Goal: Navigation & Orientation: Find specific page/section

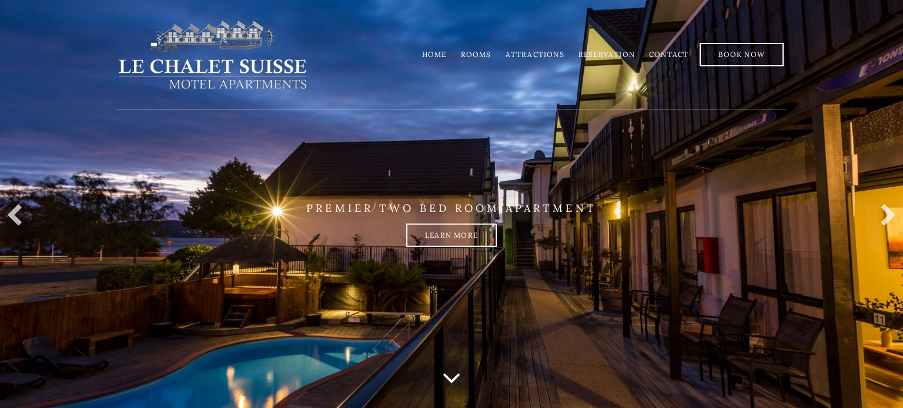
click at [490, 56] on link "Rooms" at bounding box center [476, 54] width 31 height 9
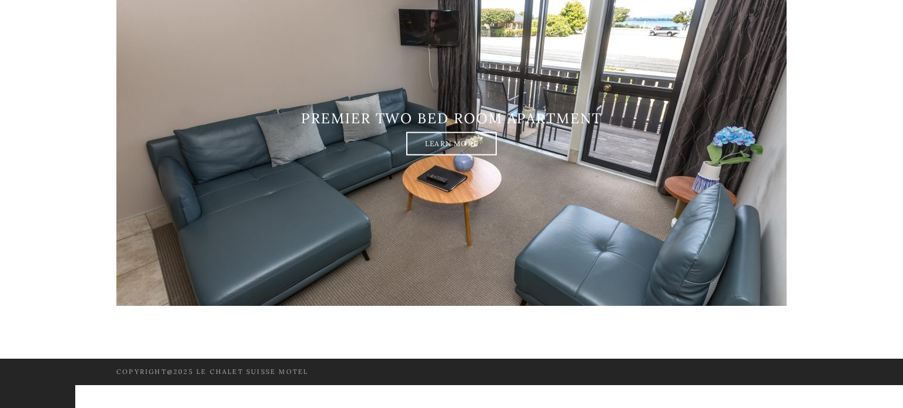
scroll to position [1678, 0]
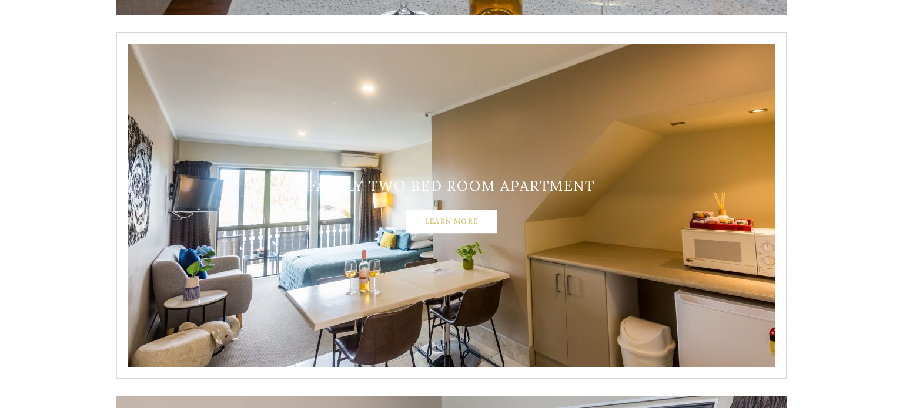
click at [451, 223] on link "Learn More" at bounding box center [451, 222] width 91 height 24
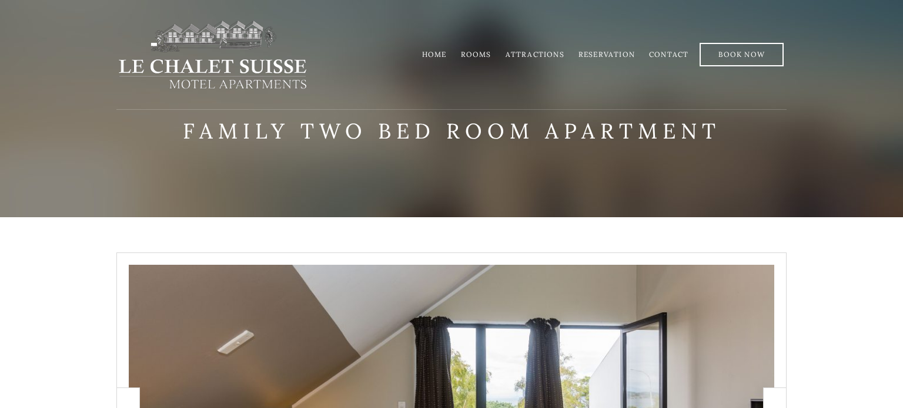
click at [663, 51] on link "Contact" at bounding box center [668, 54] width 39 height 9
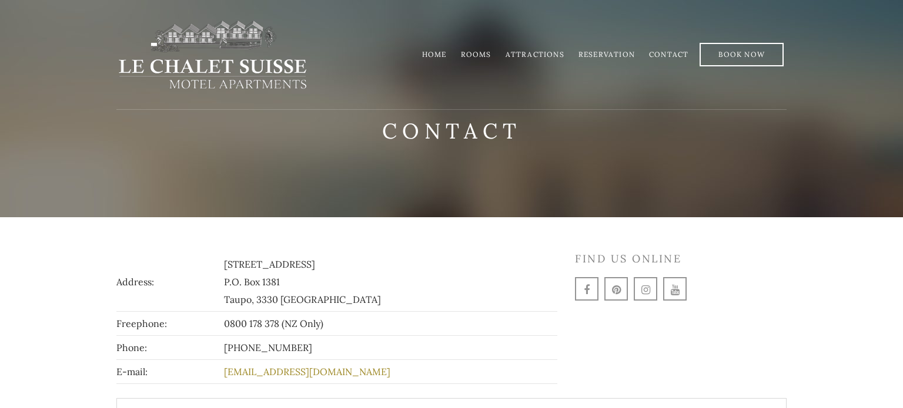
click at [438, 52] on link "Home" at bounding box center [434, 54] width 25 height 9
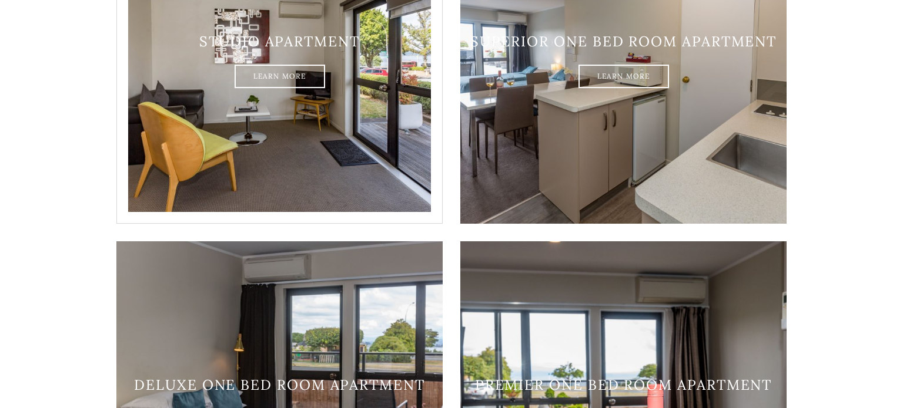
scroll to position [950, 0]
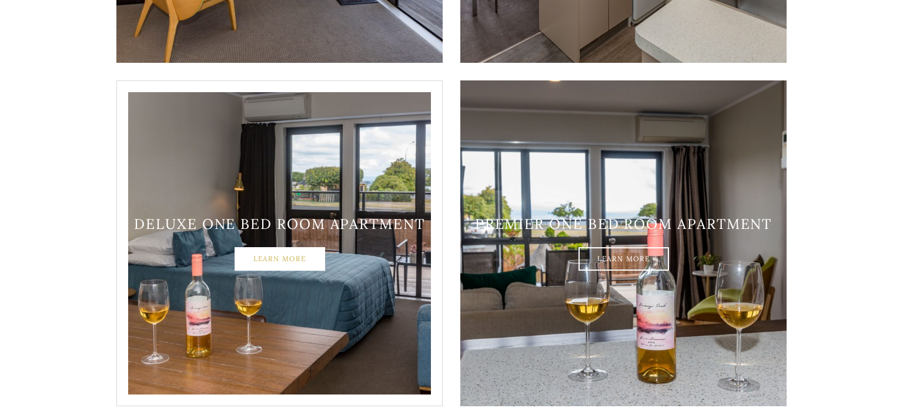
click at [253, 248] on link "Learn More" at bounding box center [280, 260] width 91 height 24
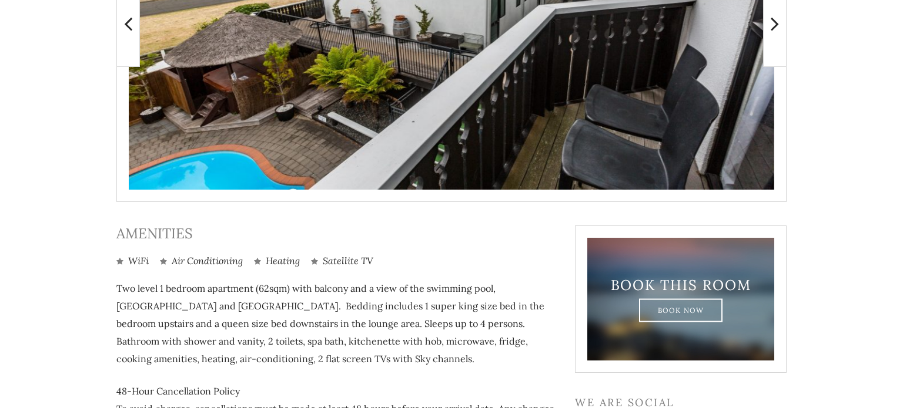
scroll to position [267, 0]
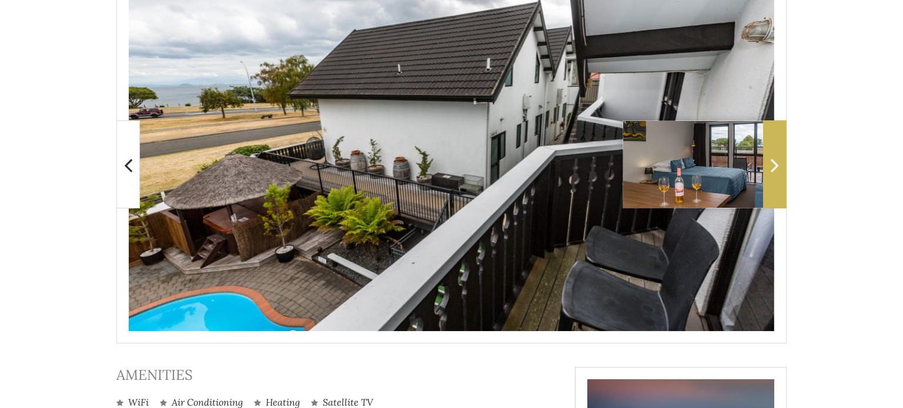
click at [771, 173] on icon at bounding box center [775, 165] width 8 height 24
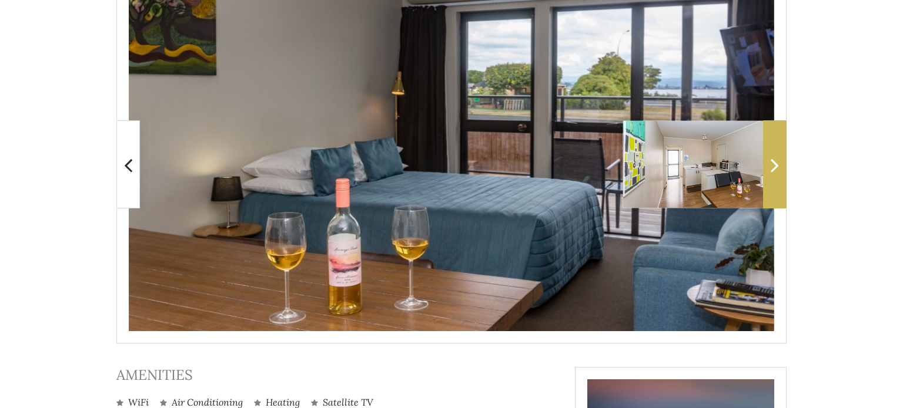
click at [768, 172] on span at bounding box center [775, 164] width 24 height 88
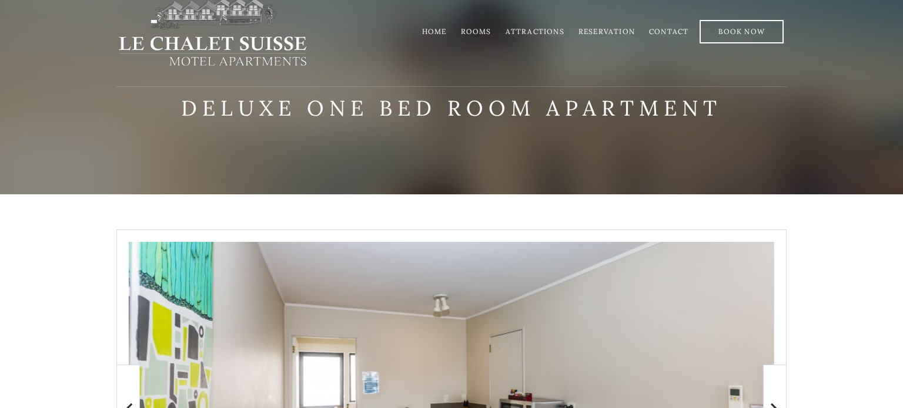
scroll to position [0, 0]
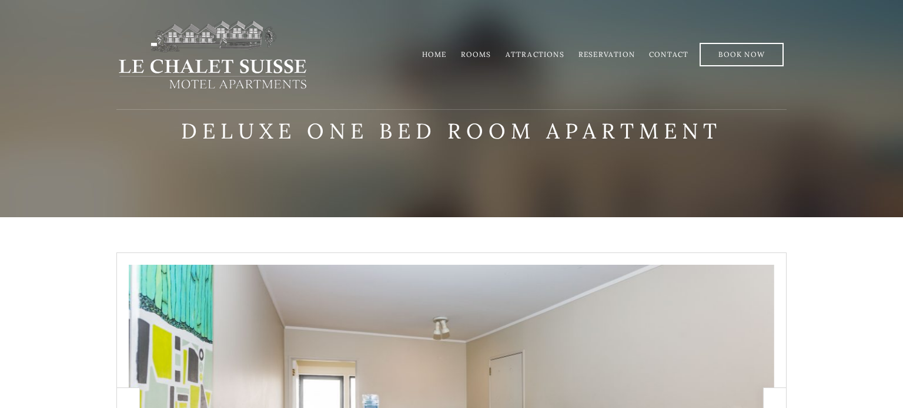
click at [433, 65] on li "Home" at bounding box center [434, 54] width 39 height 23
click at [440, 55] on link "Home" at bounding box center [434, 54] width 25 height 9
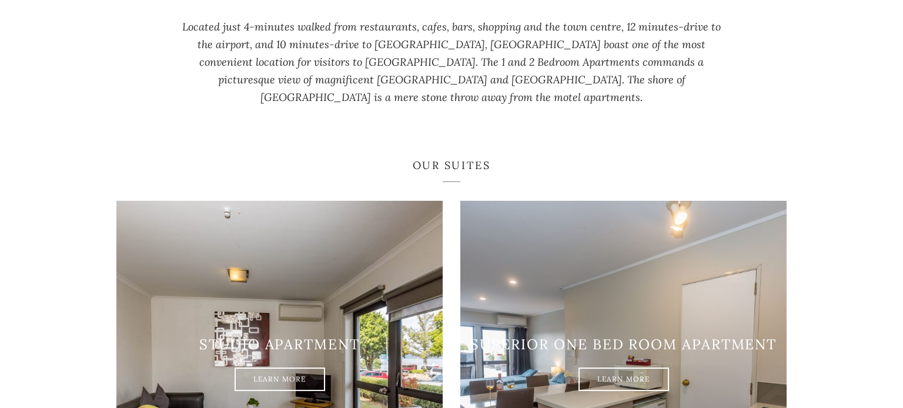
scroll to position [902, 0]
